Goal: Task Accomplishment & Management: Manage account settings

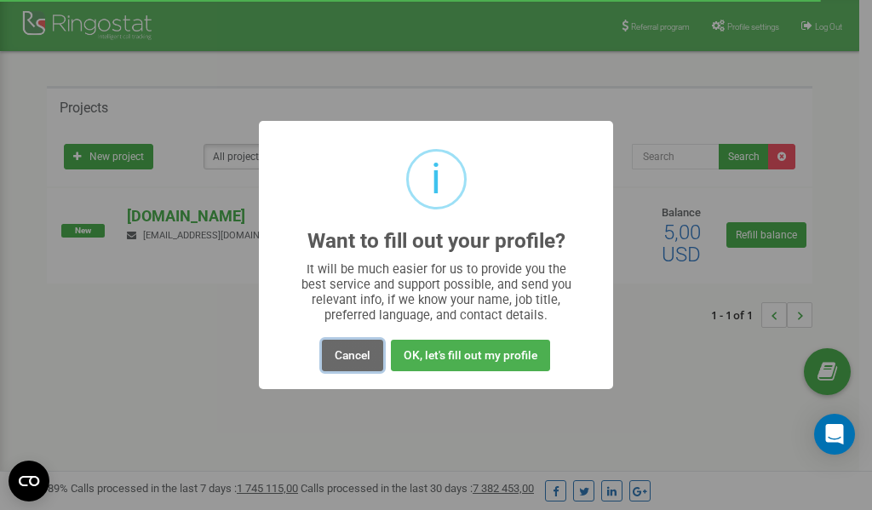
click at [352, 352] on button "Cancel" at bounding box center [352, 355] width 61 height 31
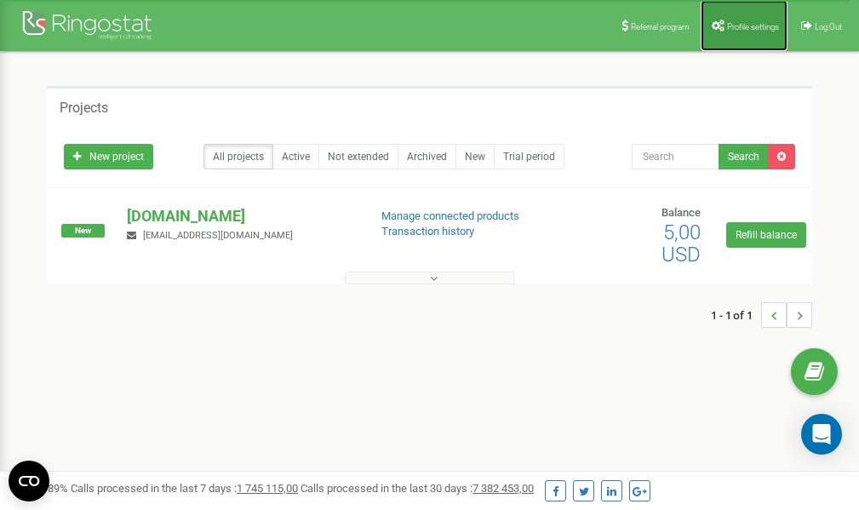
click at [735, 24] on span "Profile settings" at bounding box center [753, 26] width 52 height 9
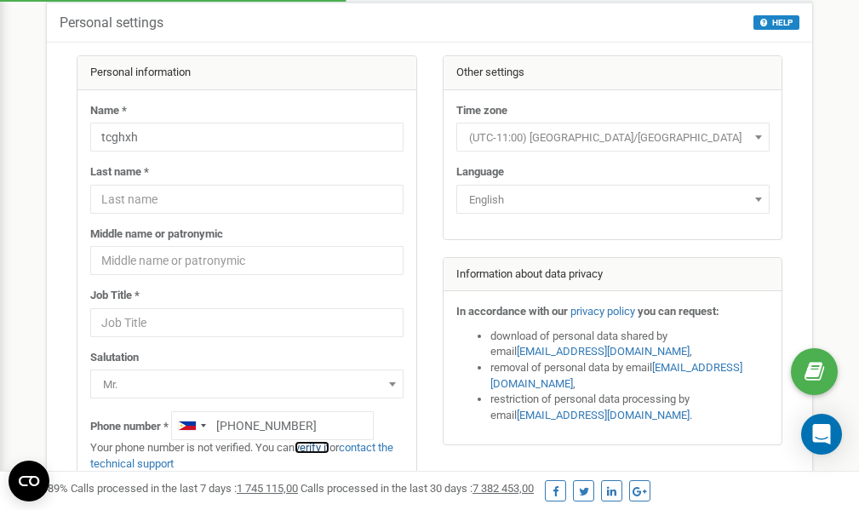
click at [322, 448] on link "verify it" at bounding box center [312, 447] width 35 height 13
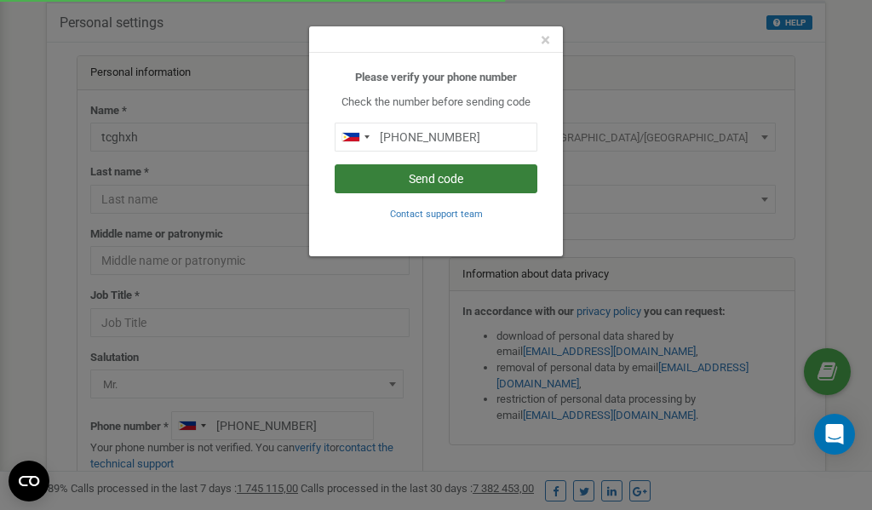
click at [436, 180] on button "Send code" at bounding box center [436, 178] width 203 height 29
